Goal: Task Accomplishment & Management: Complete application form

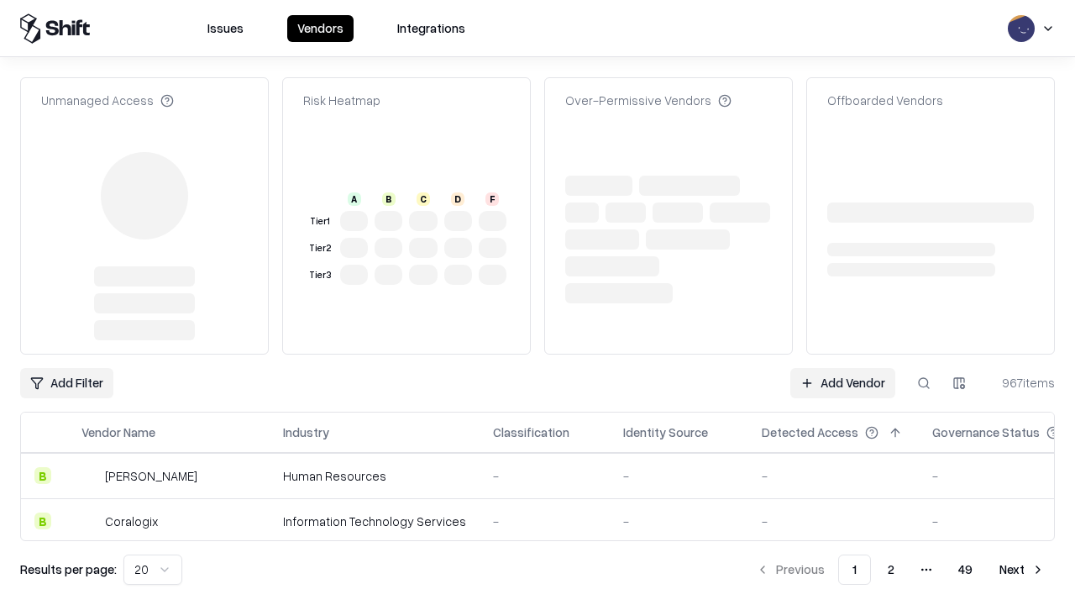
click at [842, 368] on link "Add Vendor" at bounding box center [842, 383] width 105 height 30
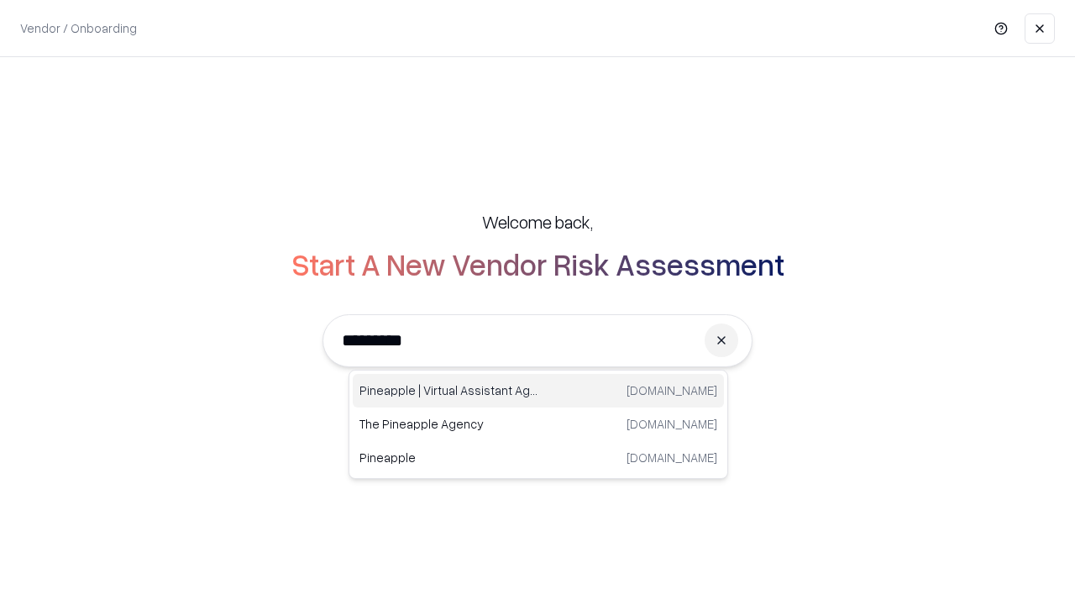
click at [538, 391] on div "Pineapple | Virtual Assistant Agency [DOMAIN_NAME]" at bounding box center [538, 391] width 371 height 34
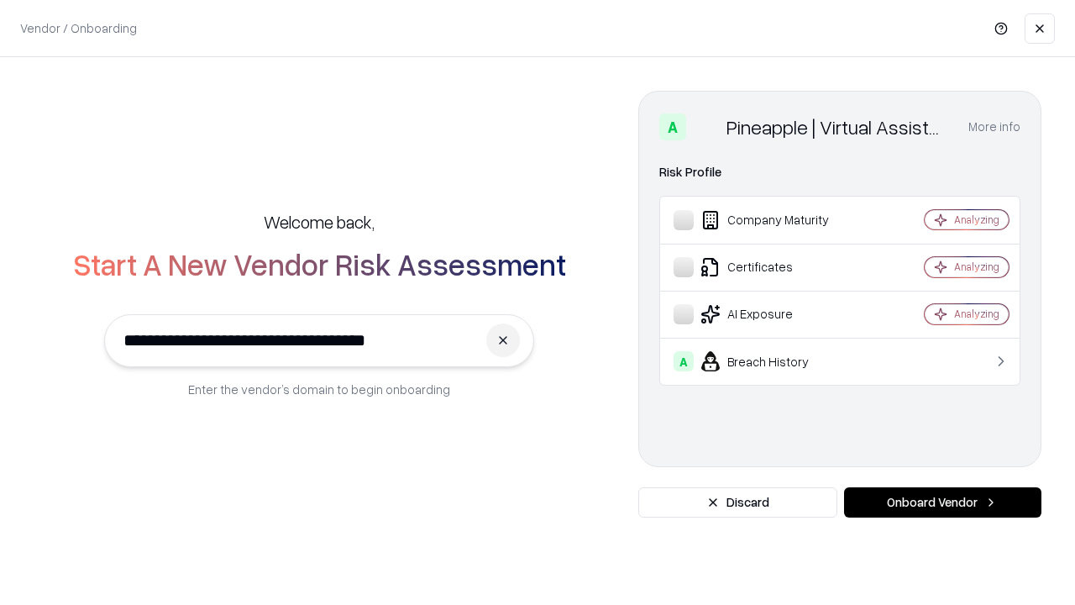
type input "**********"
click at [942, 502] on button "Onboard Vendor" at bounding box center [942, 502] width 197 height 30
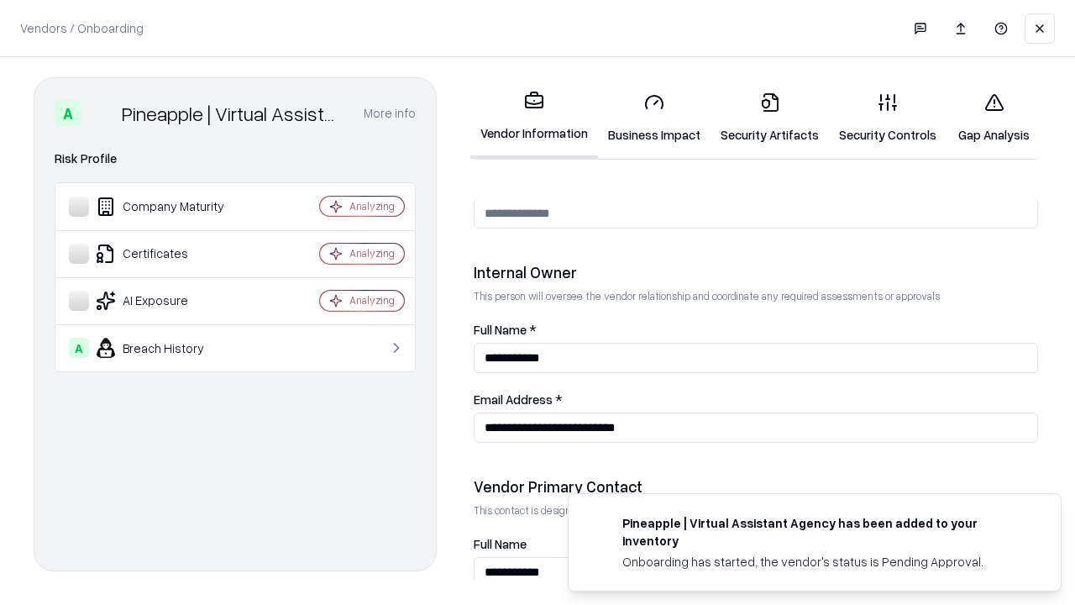
scroll to position [870, 0]
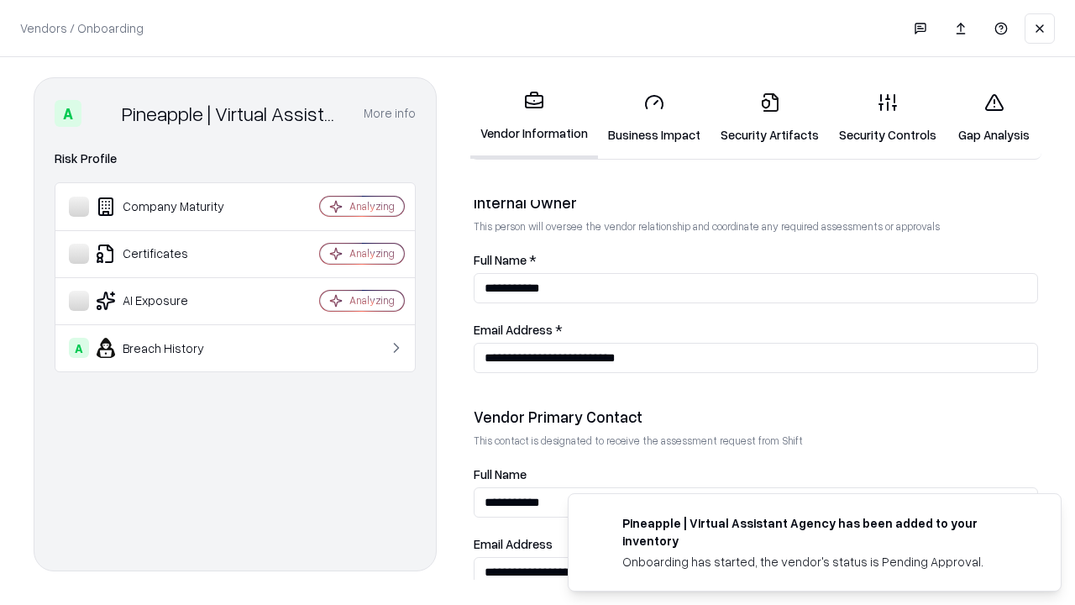
click at [654, 118] on link "Business Impact" at bounding box center [654, 118] width 113 height 78
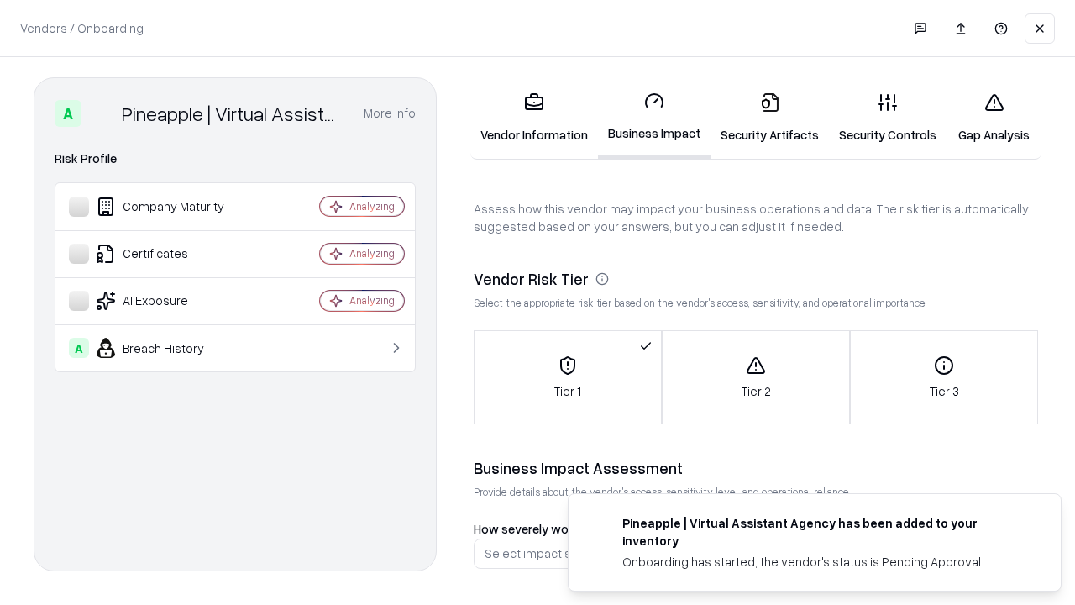
click at [769, 118] on link "Security Artifacts" at bounding box center [770, 118] width 118 height 78
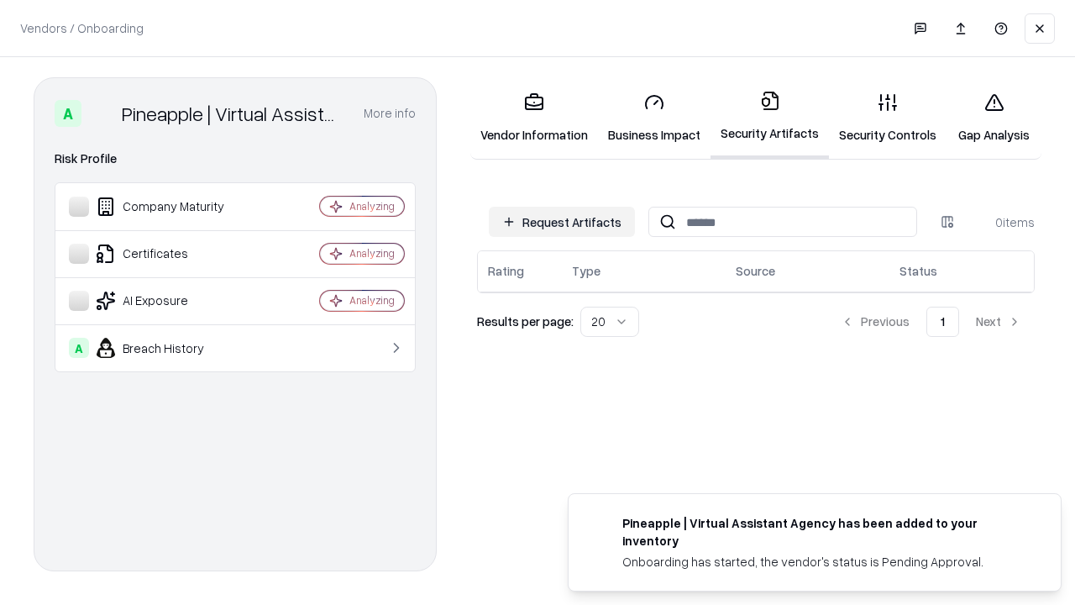
click at [562, 222] on button "Request Artifacts" at bounding box center [562, 222] width 146 height 30
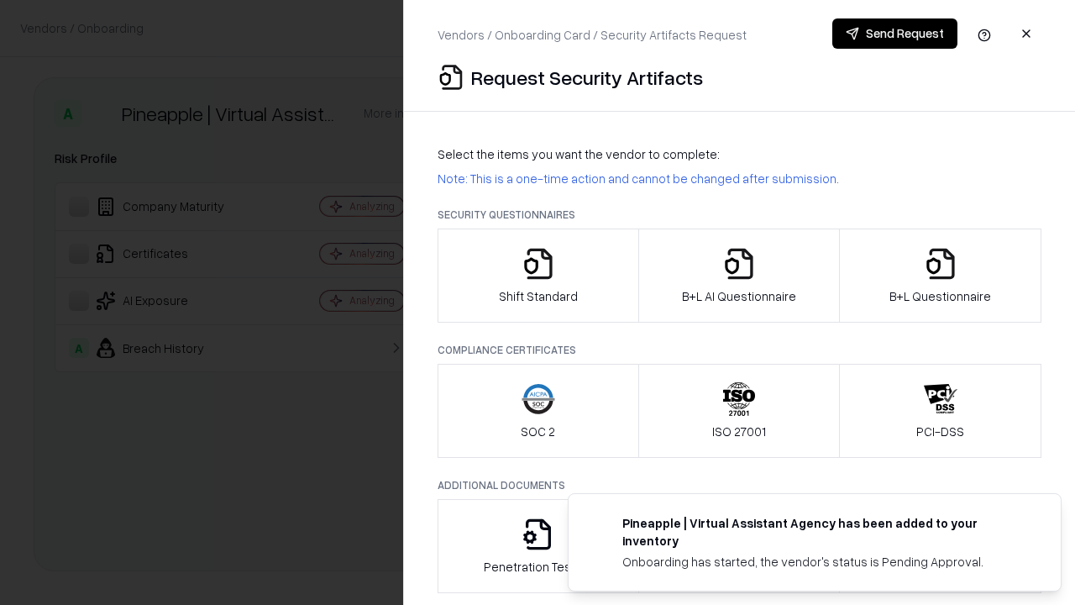
click at [537, 275] on icon "button" at bounding box center [539, 264] width 34 height 34
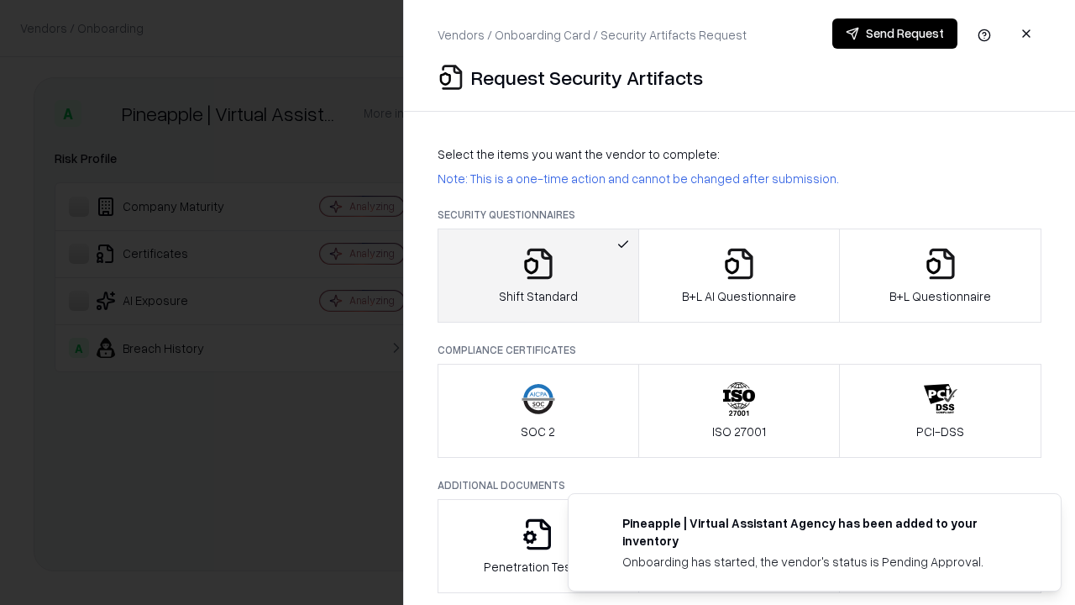
click at [894, 34] on button "Send Request" at bounding box center [894, 33] width 125 height 30
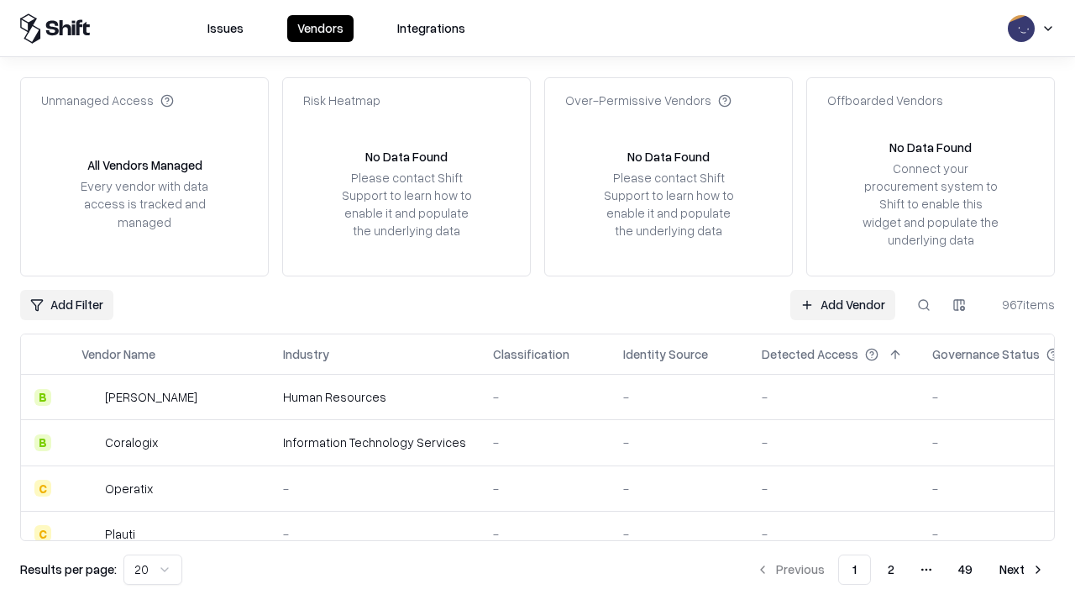
click at [924, 304] on button at bounding box center [924, 305] width 30 height 30
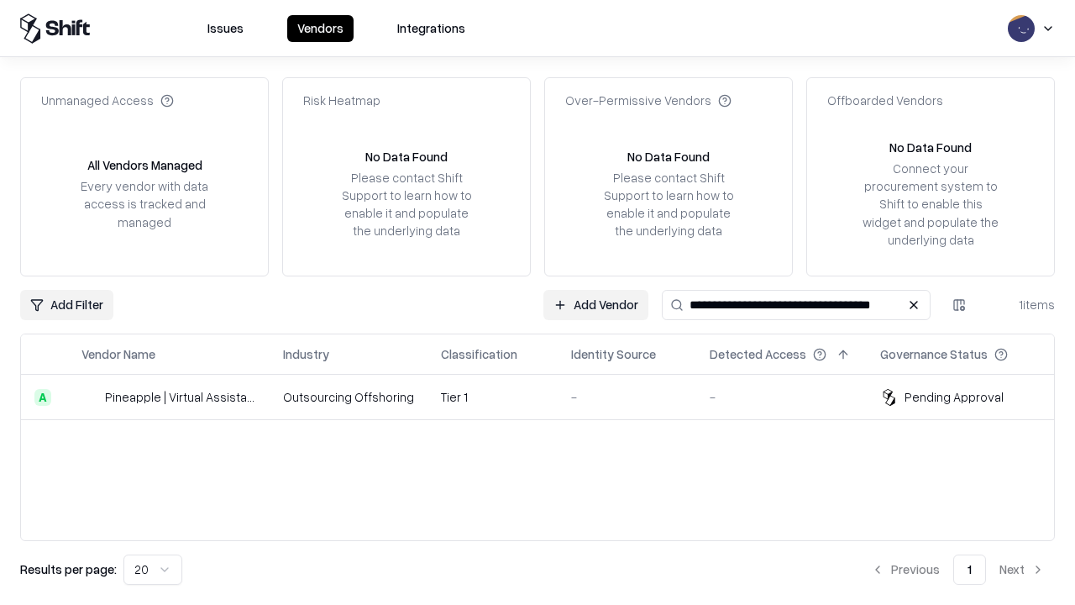
type input "**********"
click at [548, 396] on td "Tier 1" at bounding box center [492, 397] width 130 height 45
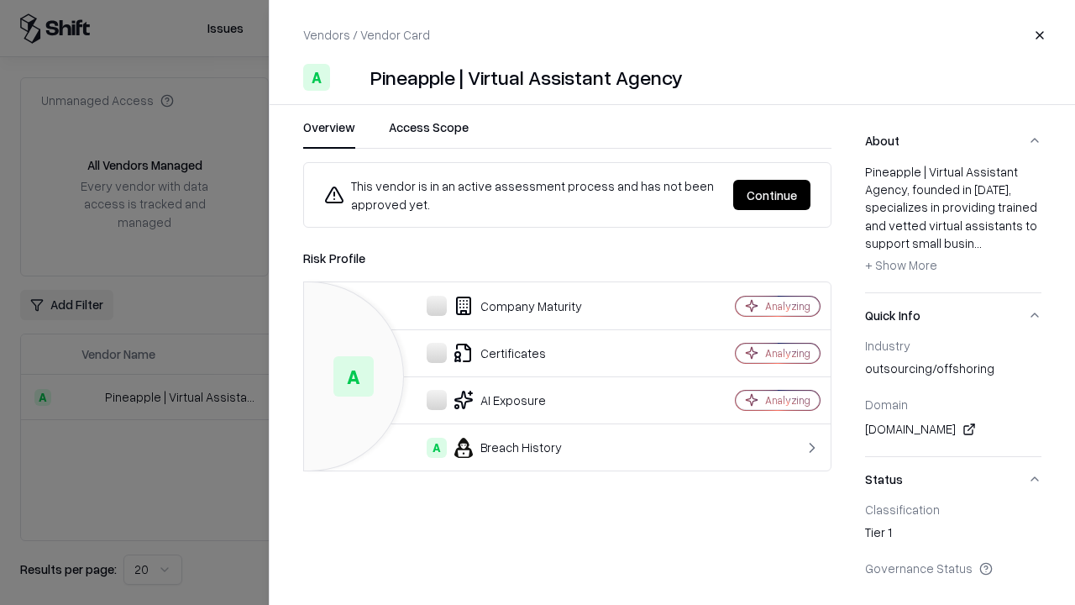
click at [772, 195] on button "Continue" at bounding box center [771, 195] width 77 height 30
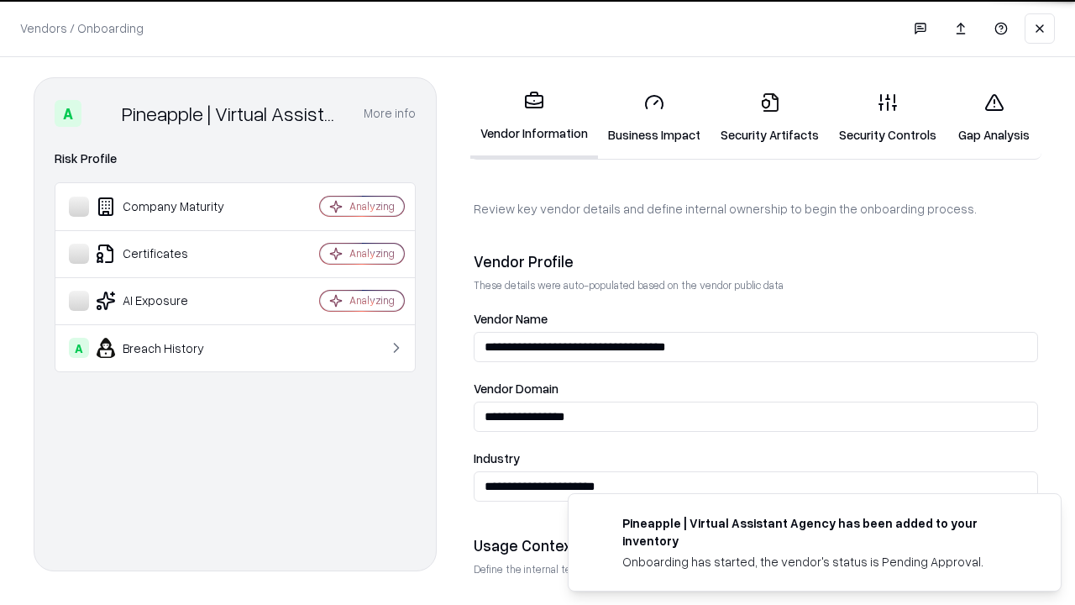
click at [769, 118] on link "Security Artifacts" at bounding box center [770, 118] width 118 height 78
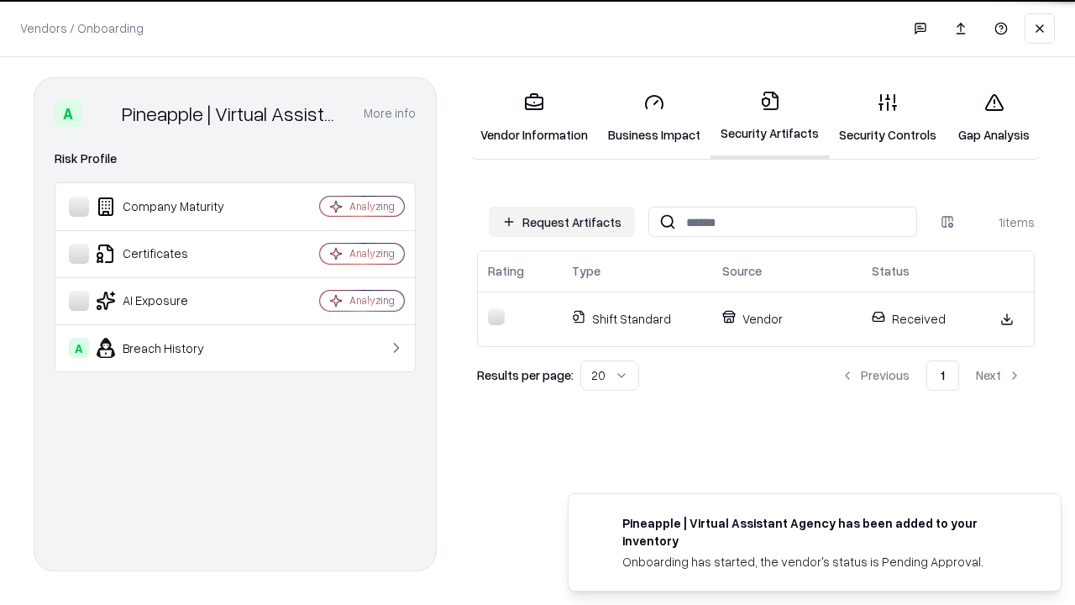
click at [994, 118] on link "Gap Analysis" at bounding box center [994, 118] width 95 height 78
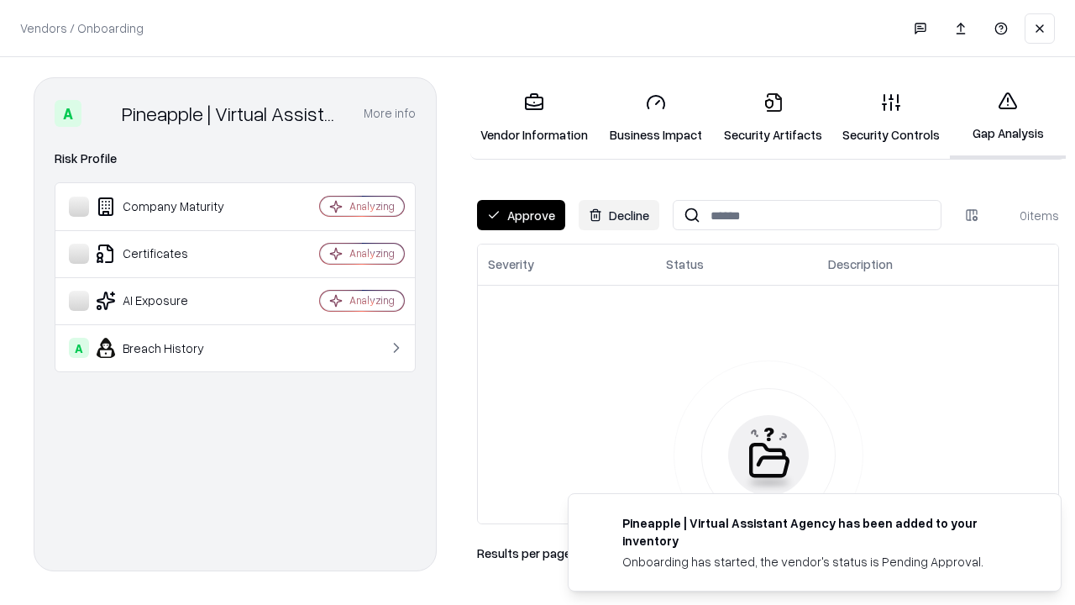
click at [521, 215] on button "Approve" at bounding box center [521, 215] width 88 height 30
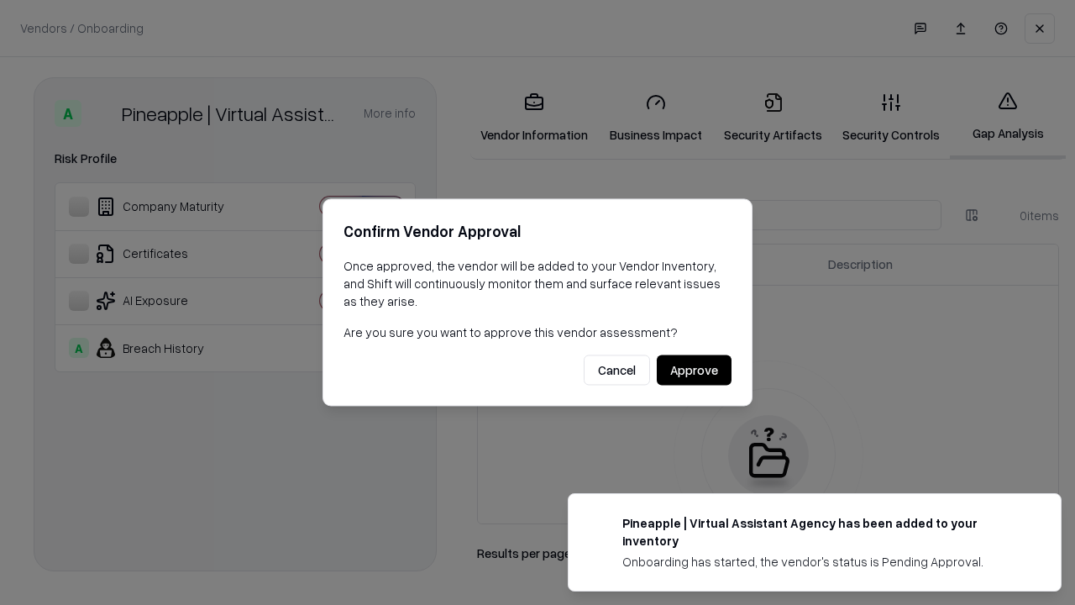
click at [694, 370] on button "Approve" at bounding box center [694, 370] width 75 height 30
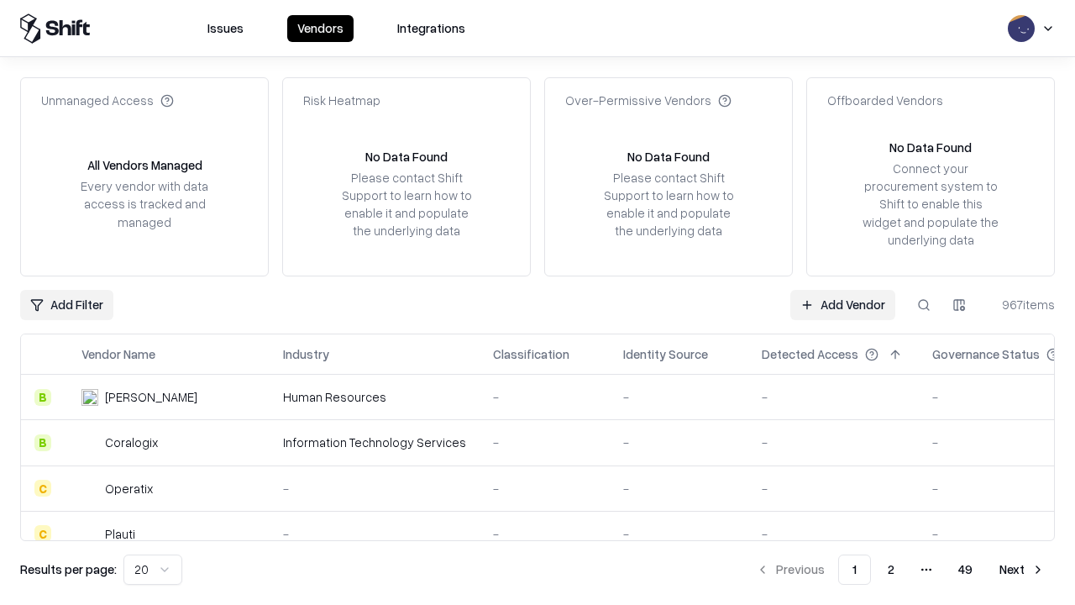
type input "**********"
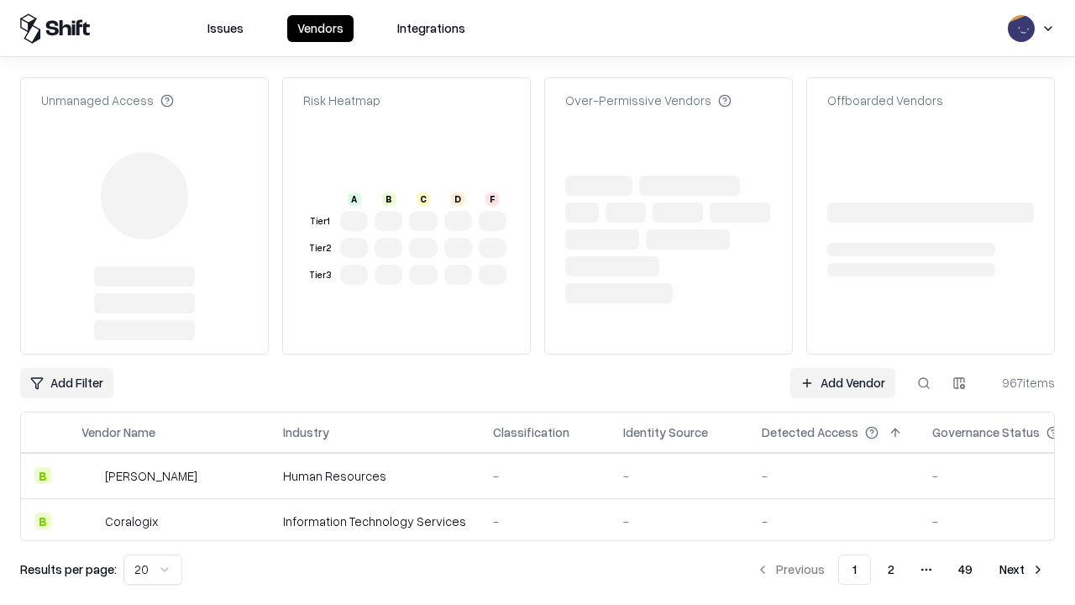
click at [842, 368] on link "Add Vendor" at bounding box center [842, 383] width 105 height 30
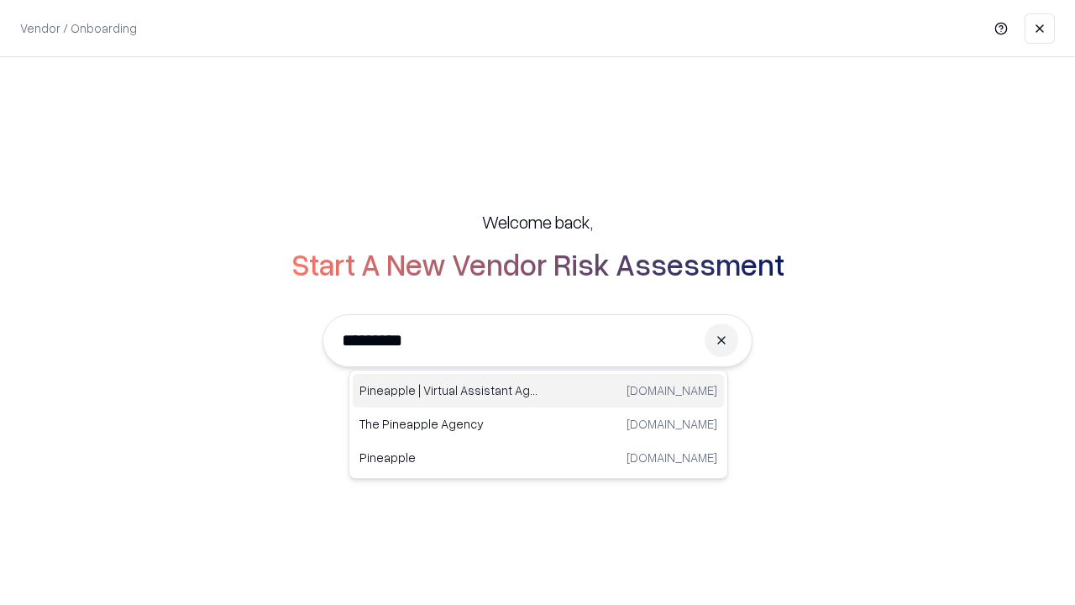
click at [538, 391] on div "Pineapple | Virtual Assistant Agency [DOMAIN_NAME]" at bounding box center [538, 391] width 371 height 34
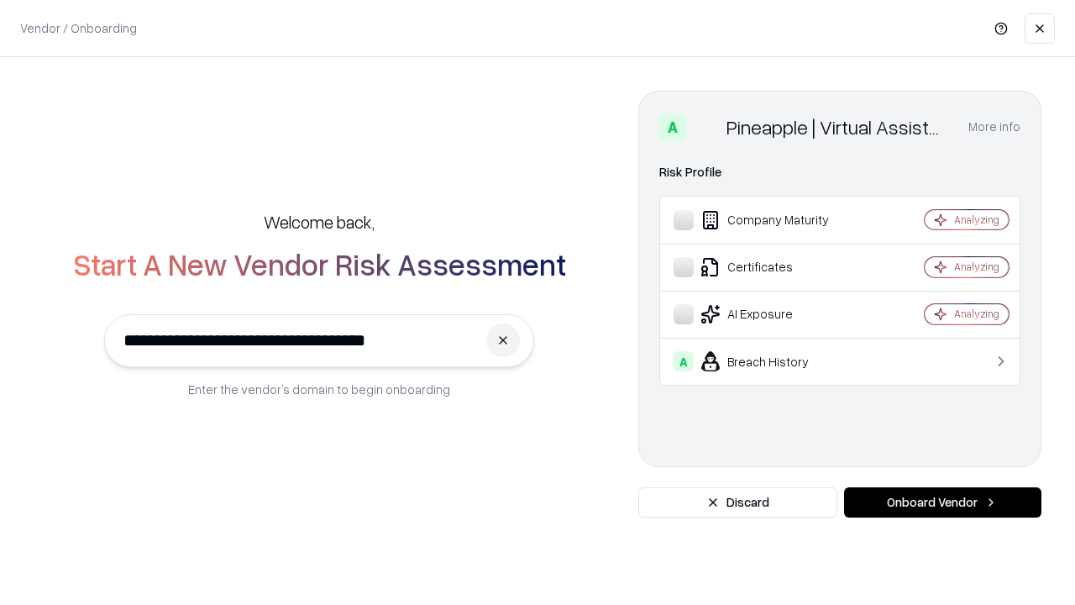
type input "**********"
click at [942, 502] on button "Onboard Vendor" at bounding box center [942, 502] width 197 height 30
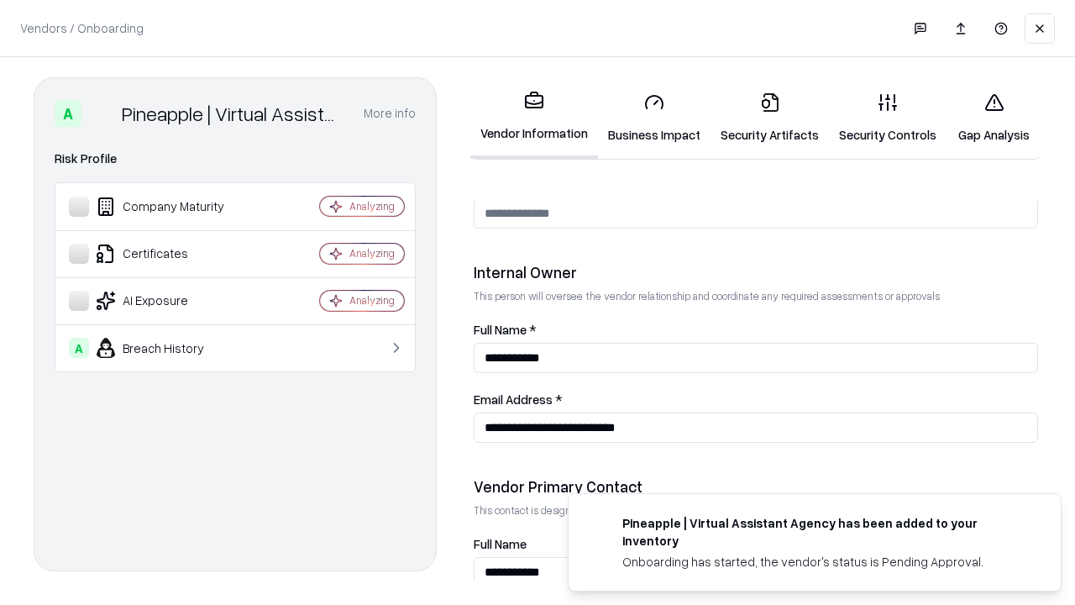
scroll to position [870, 0]
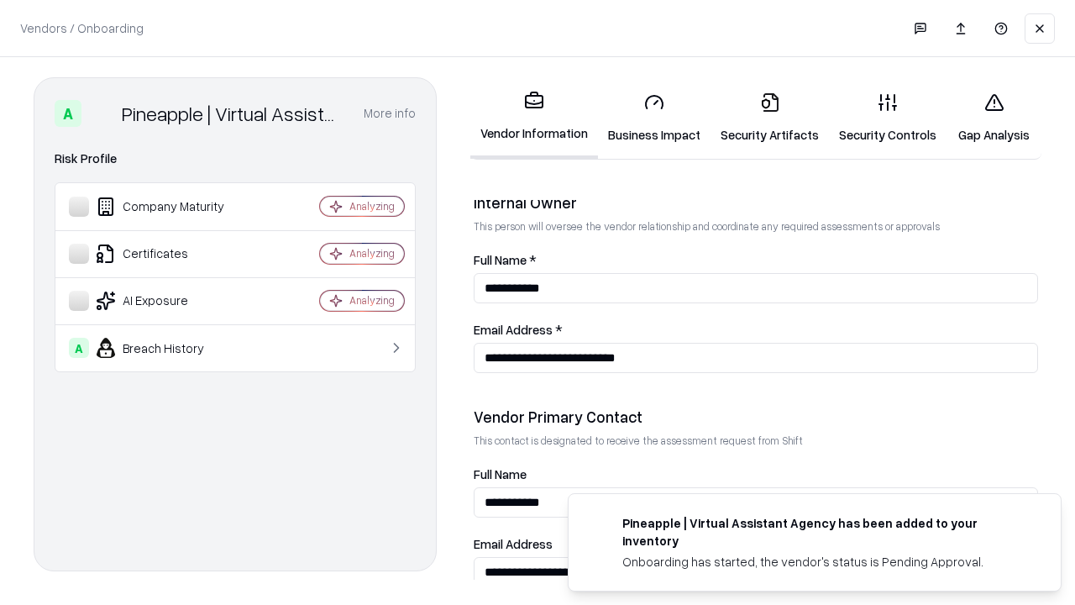
click at [994, 118] on link "Gap Analysis" at bounding box center [994, 118] width 95 height 78
